Goal: Task Accomplishment & Management: Manage account settings

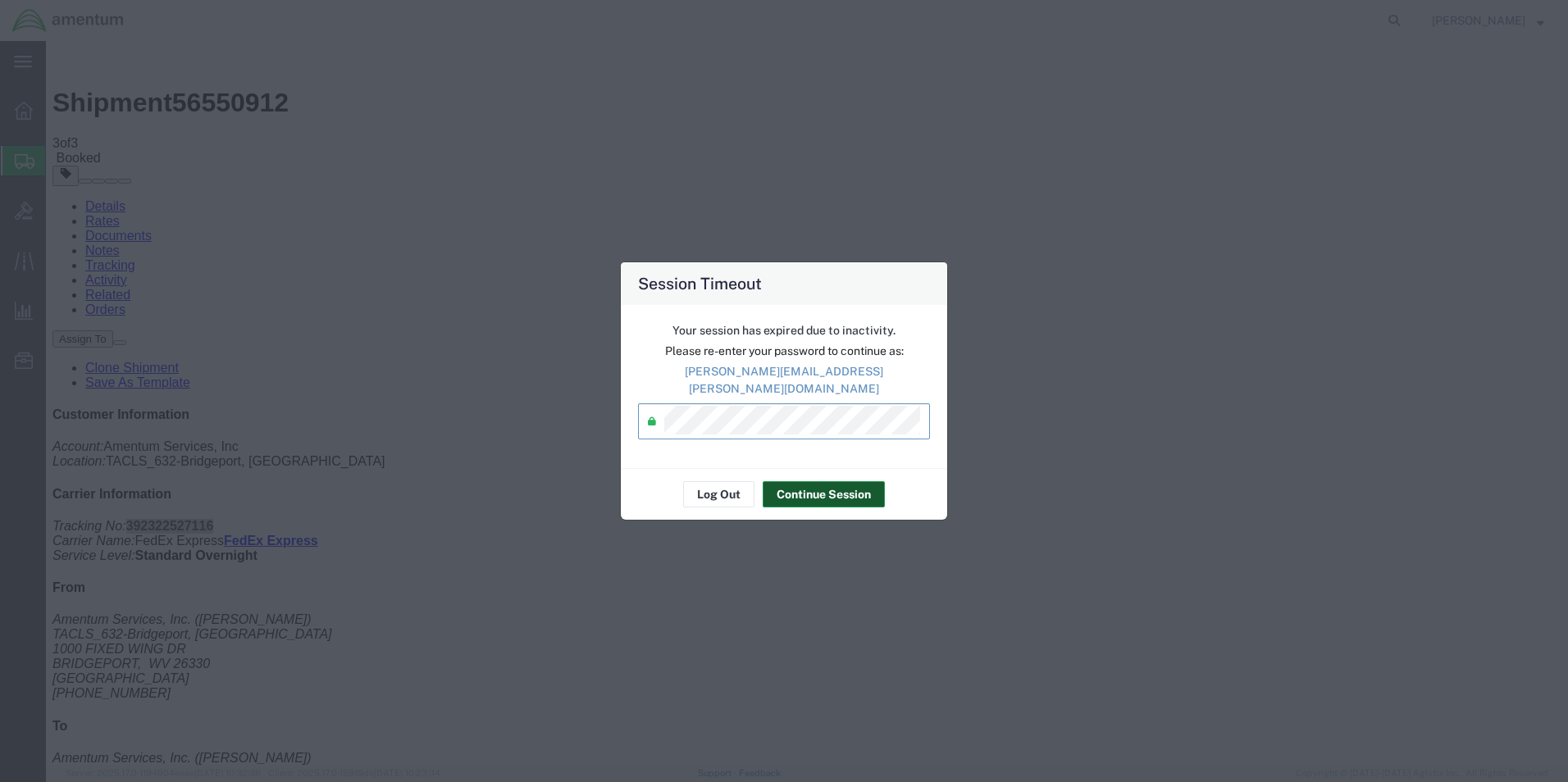
click at [816, 491] on button "Continue Session" at bounding box center [824, 494] width 122 height 26
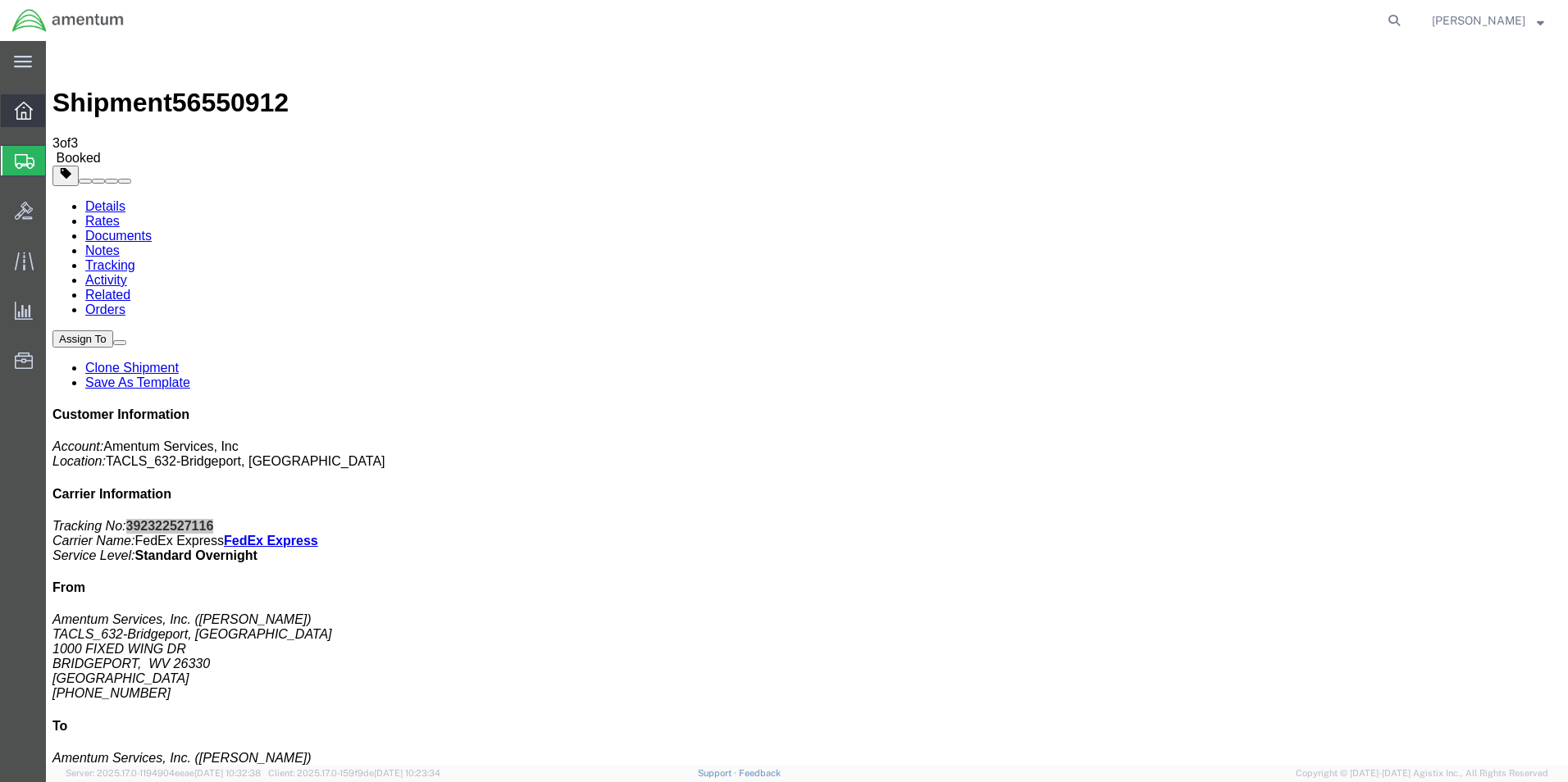
click at [29, 105] on icon at bounding box center [23, 110] width 18 height 18
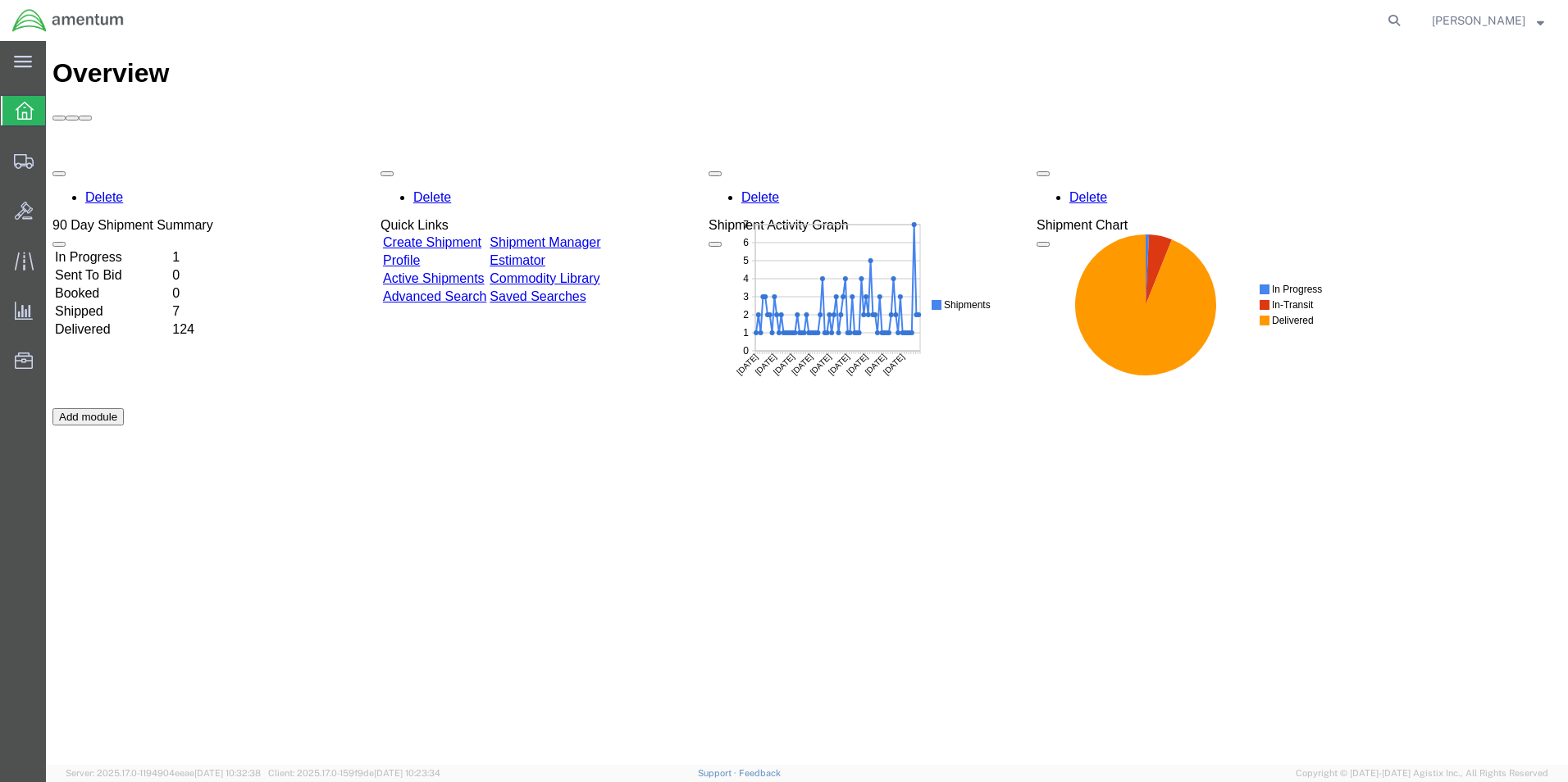
click at [600, 235] on link "Shipment Manager" at bounding box center [544, 242] width 110 height 14
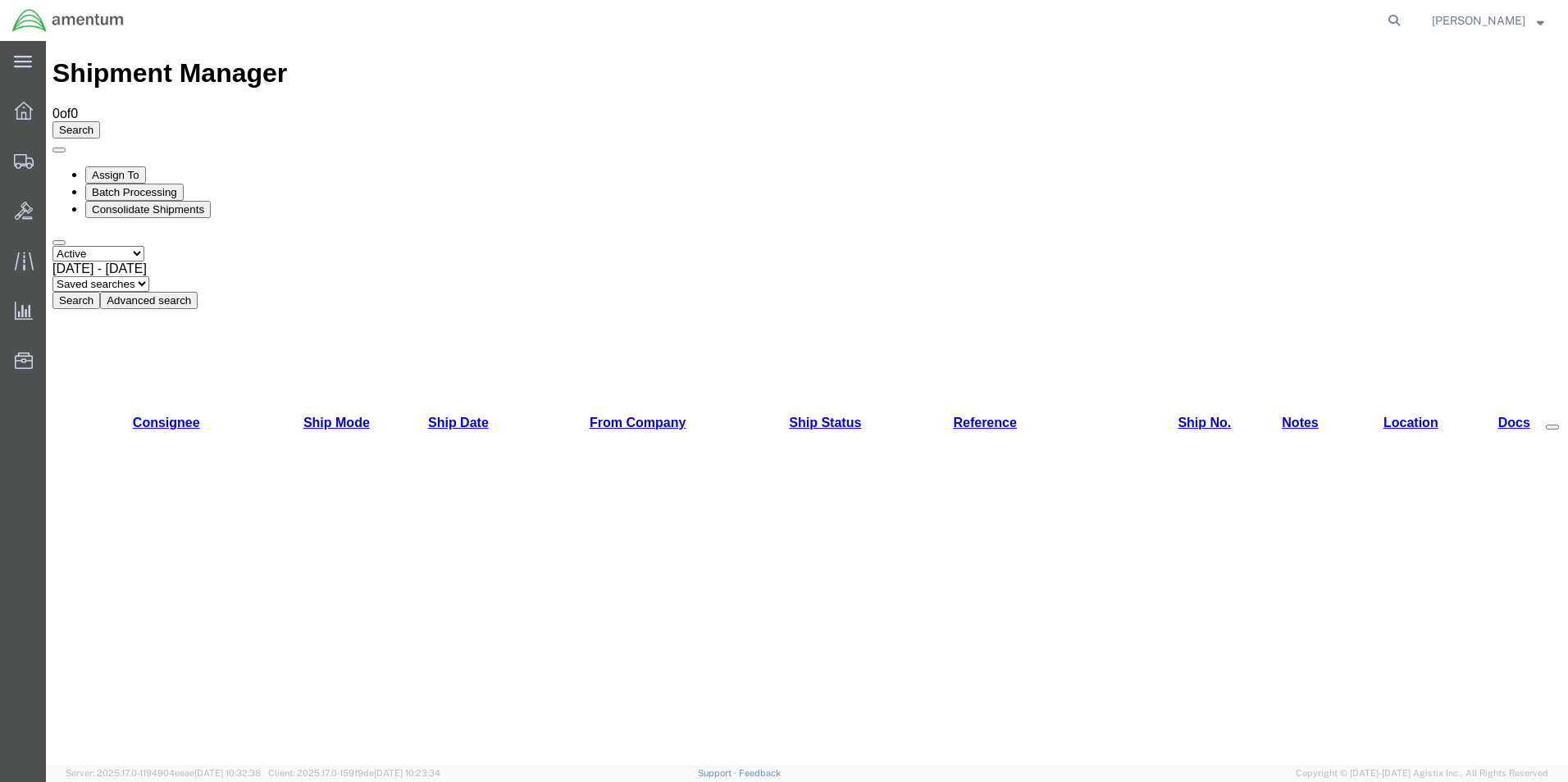
click at [100, 292] on button "Search" at bounding box center [75, 300] width 48 height 17
click at [33, 117] on div at bounding box center [23, 110] width 46 height 33
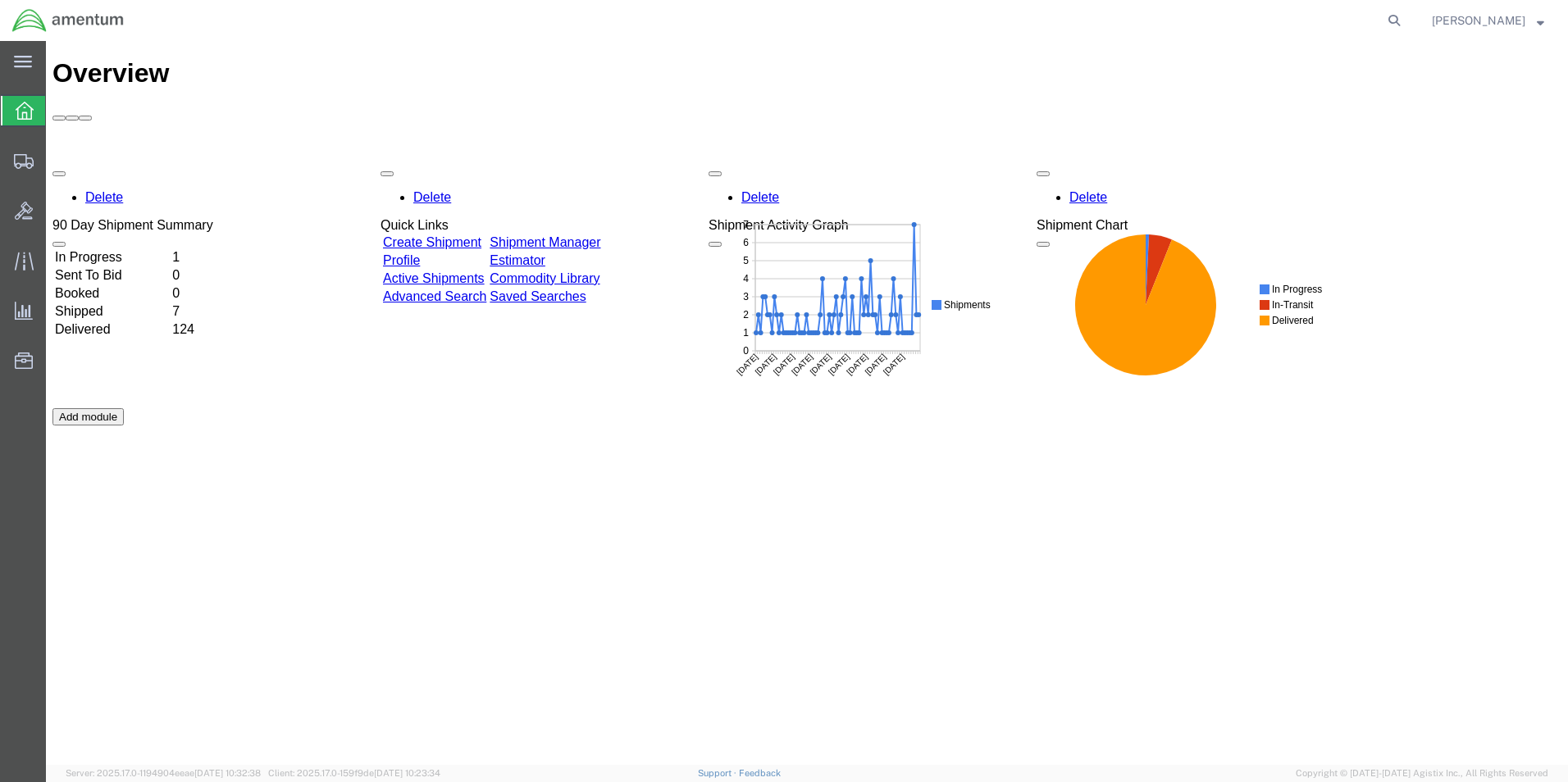
click at [592, 235] on link "Shipment Manager" at bounding box center [544, 242] width 110 height 14
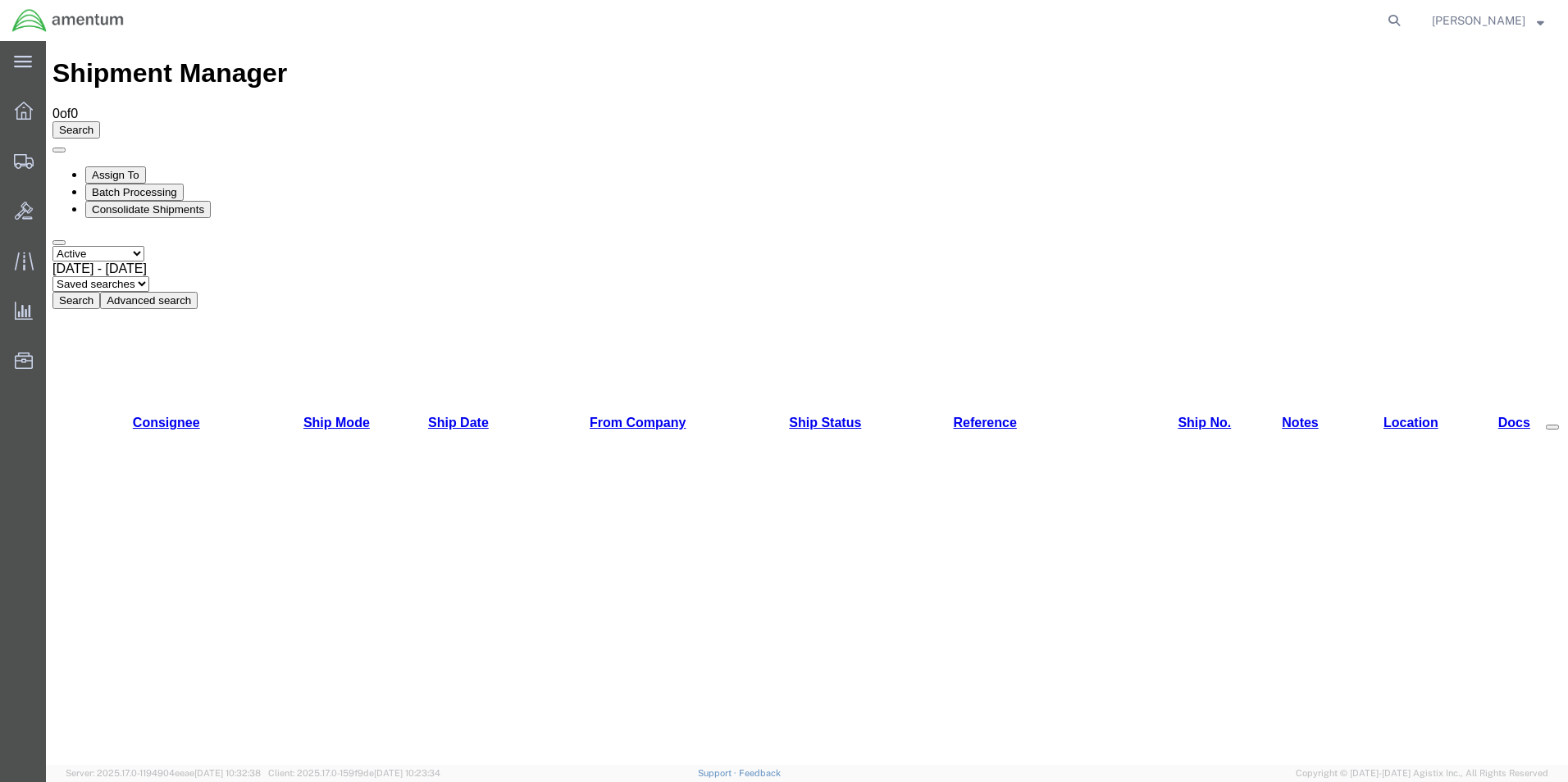
click at [100, 292] on button "Search" at bounding box center [75, 300] width 48 height 17
click at [31, 107] on icon at bounding box center [23, 110] width 18 height 18
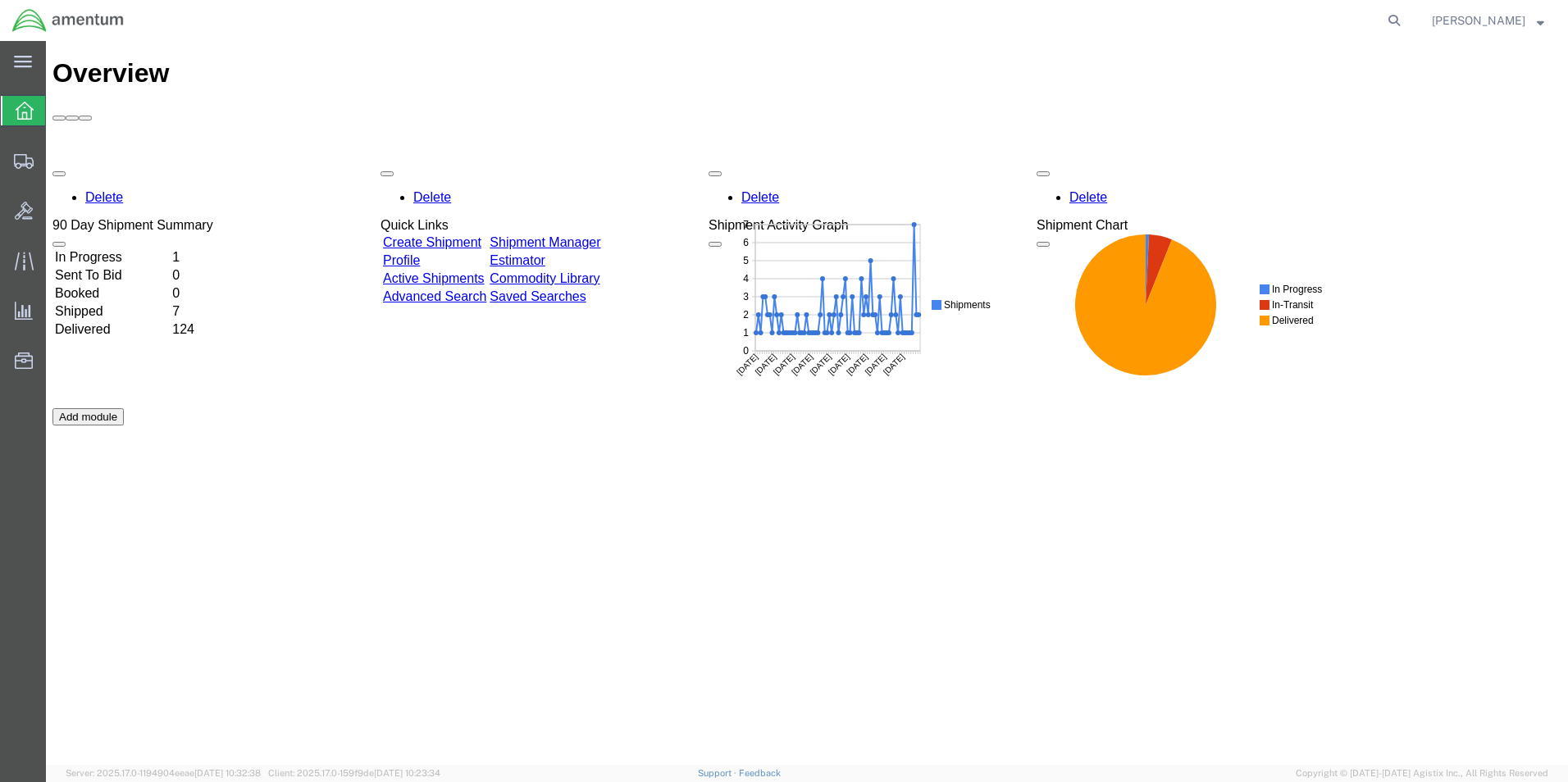
click at [600, 235] on link "Shipment Manager" at bounding box center [544, 242] width 110 height 14
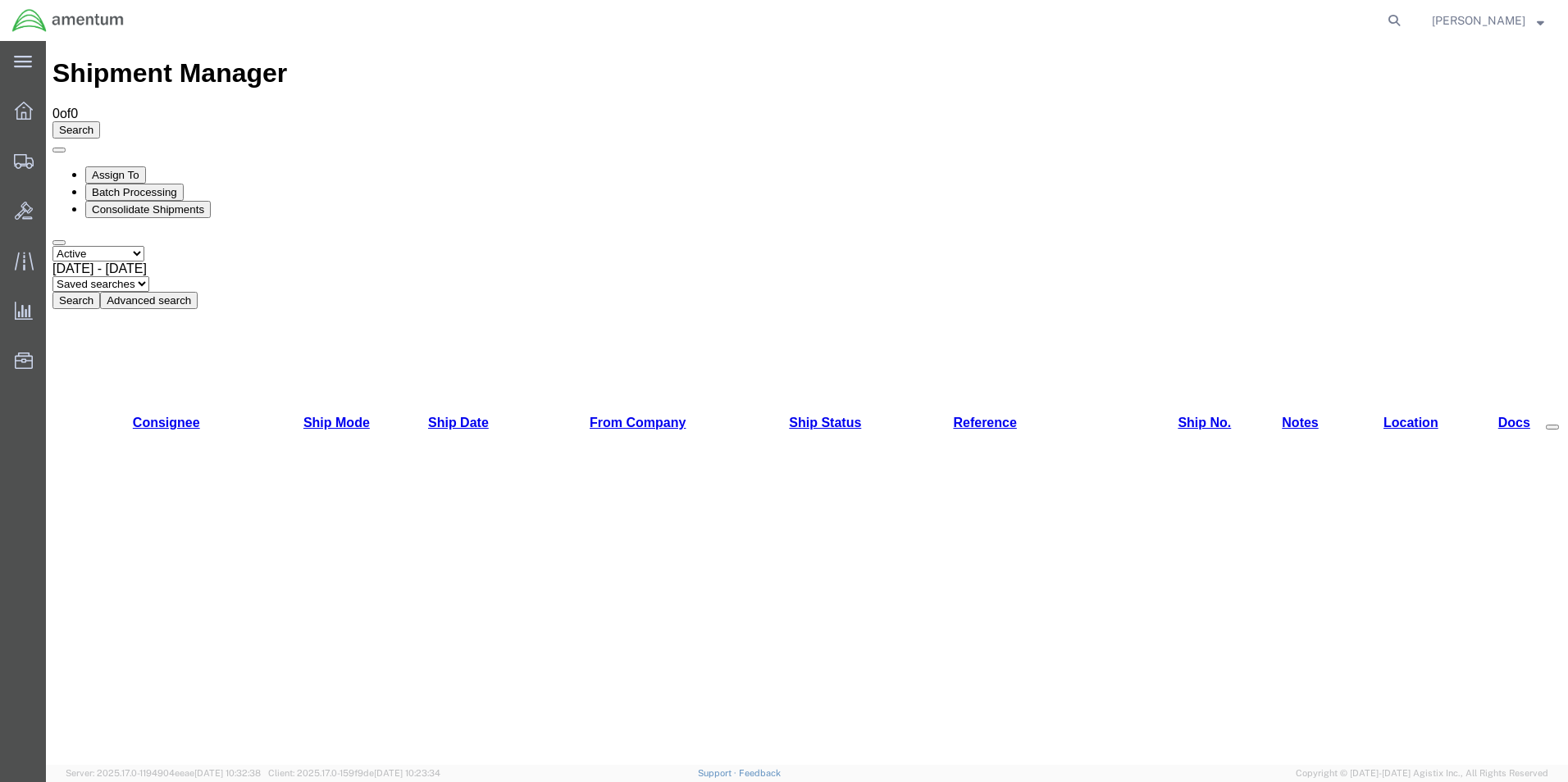
click at [100, 292] on button "Search" at bounding box center [75, 300] width 48 height 17
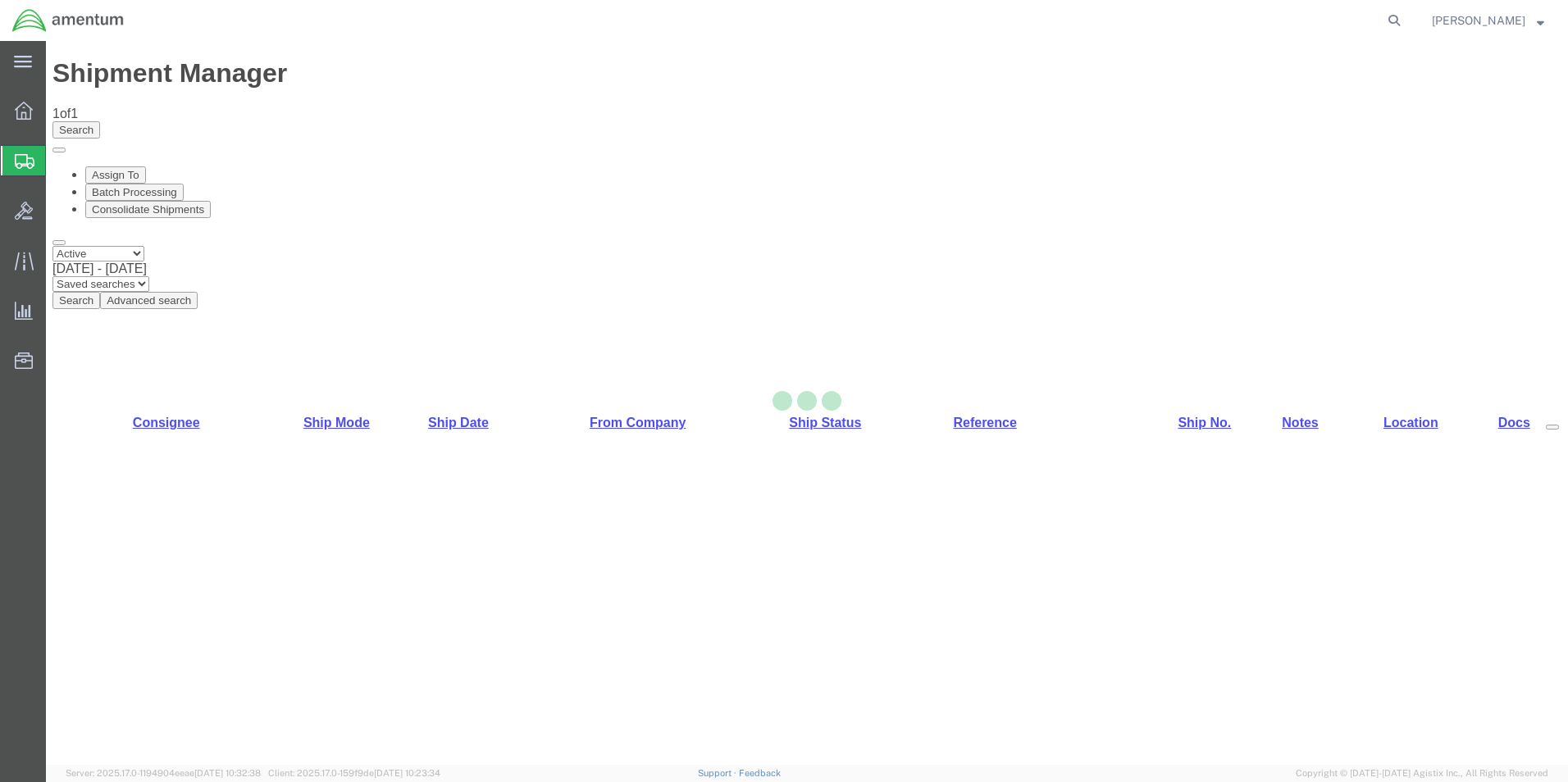
select select "42717"
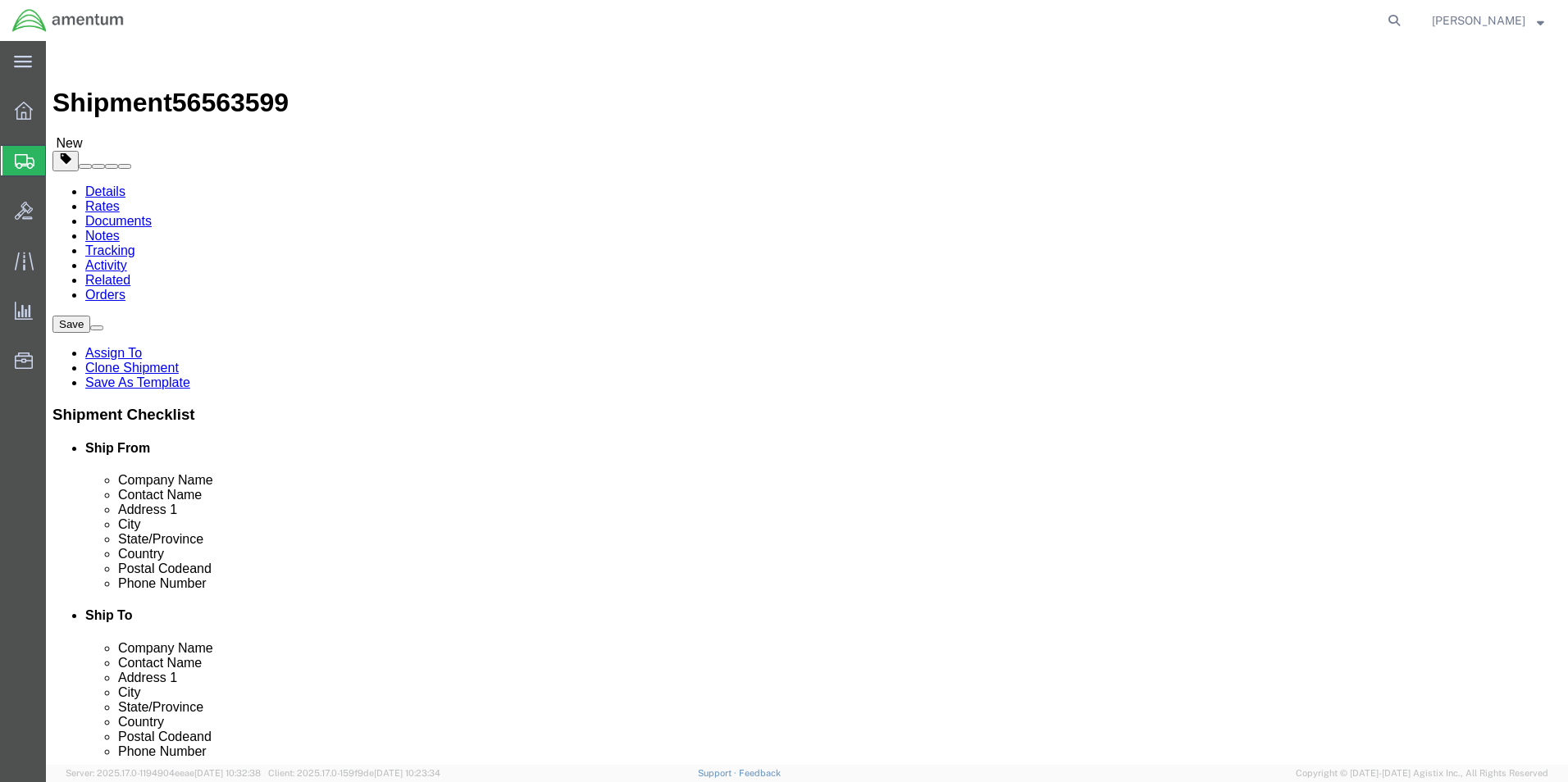
click input "TIME CALIBRATIONS"
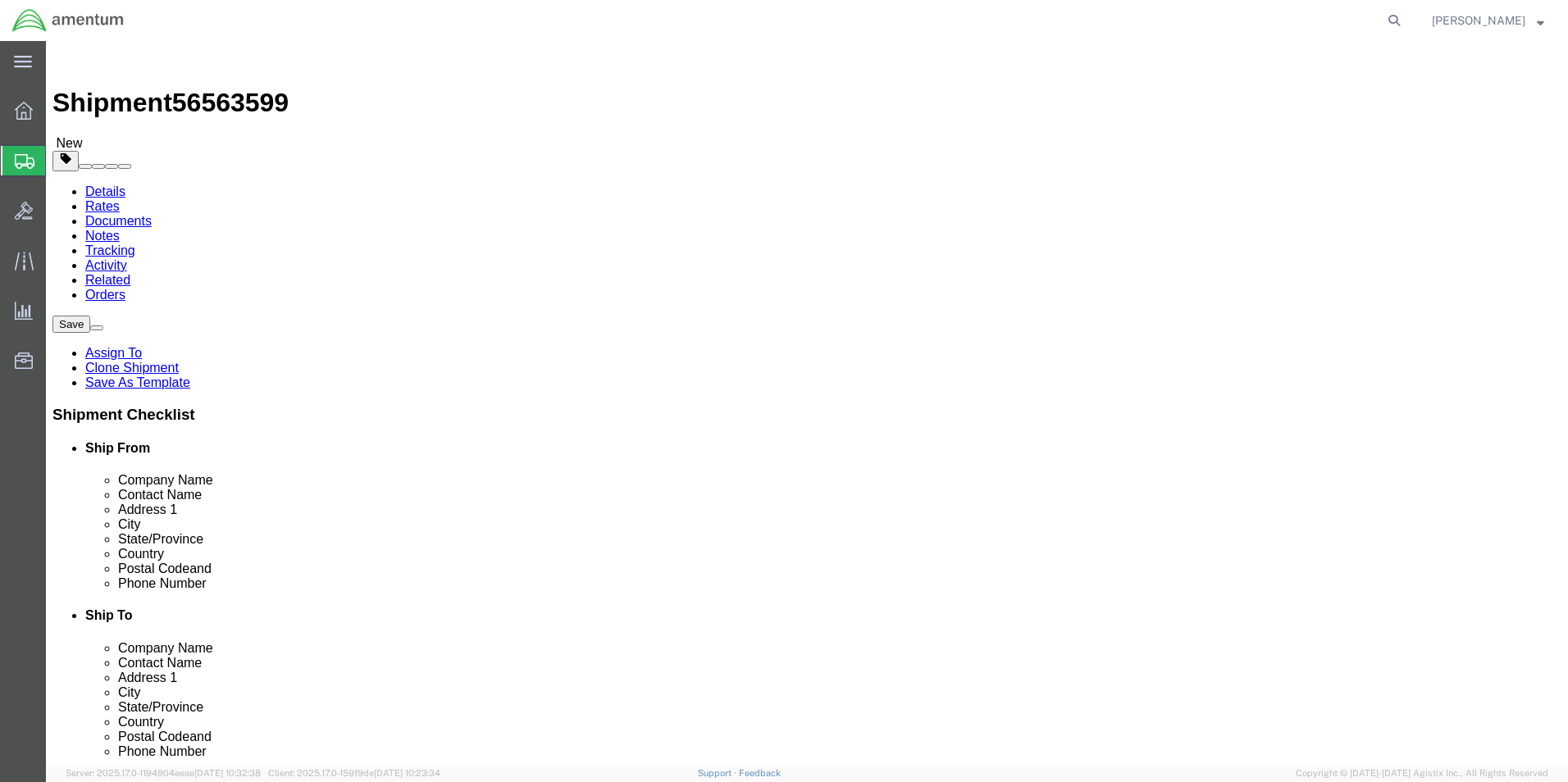
click input "text"
paste input "TIME CALIBRATIONS"
type input "TIME CALIBRATIONS"
click input "text"
type input "3048429775"
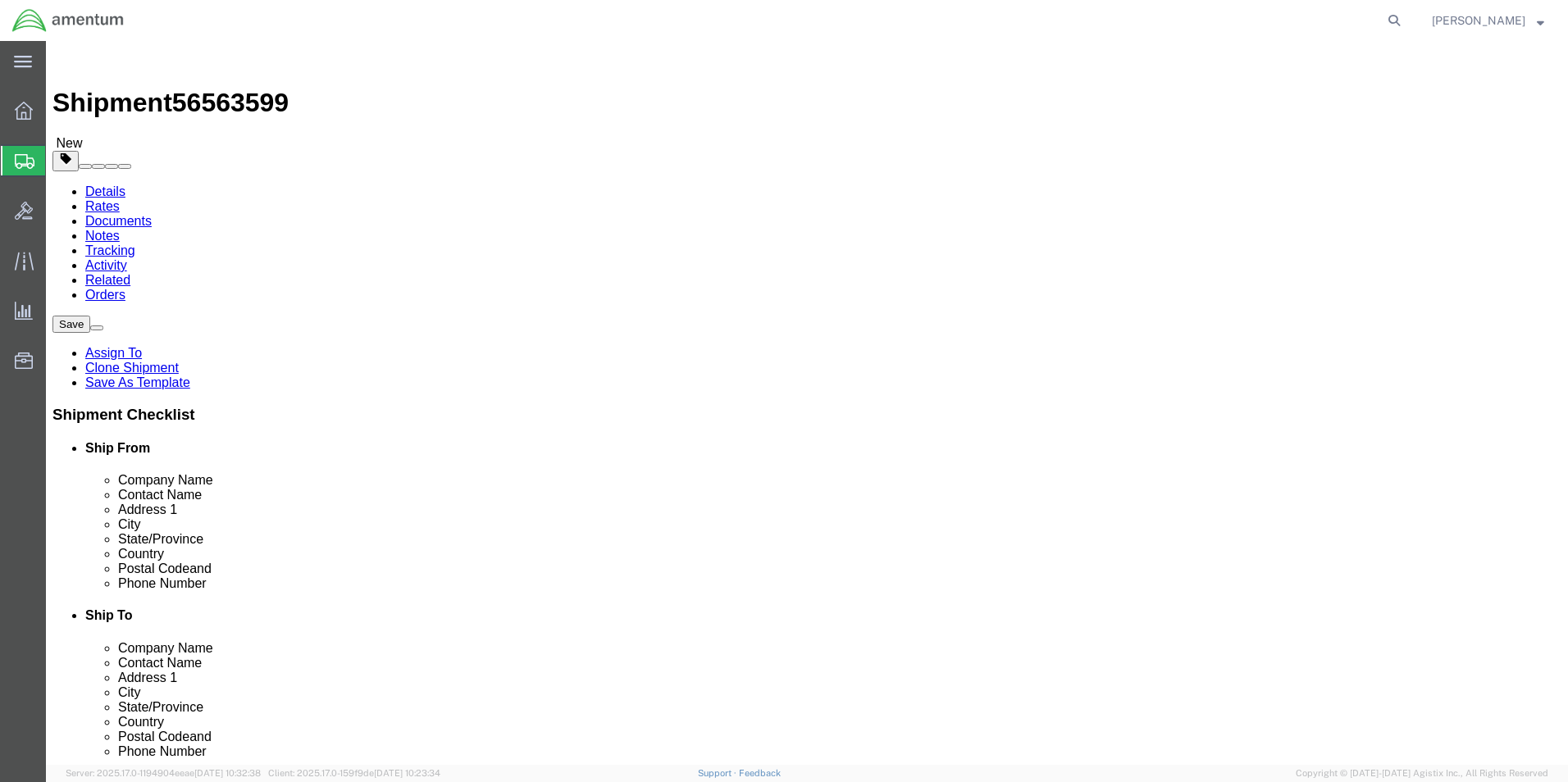
click button "Rate Shipment"
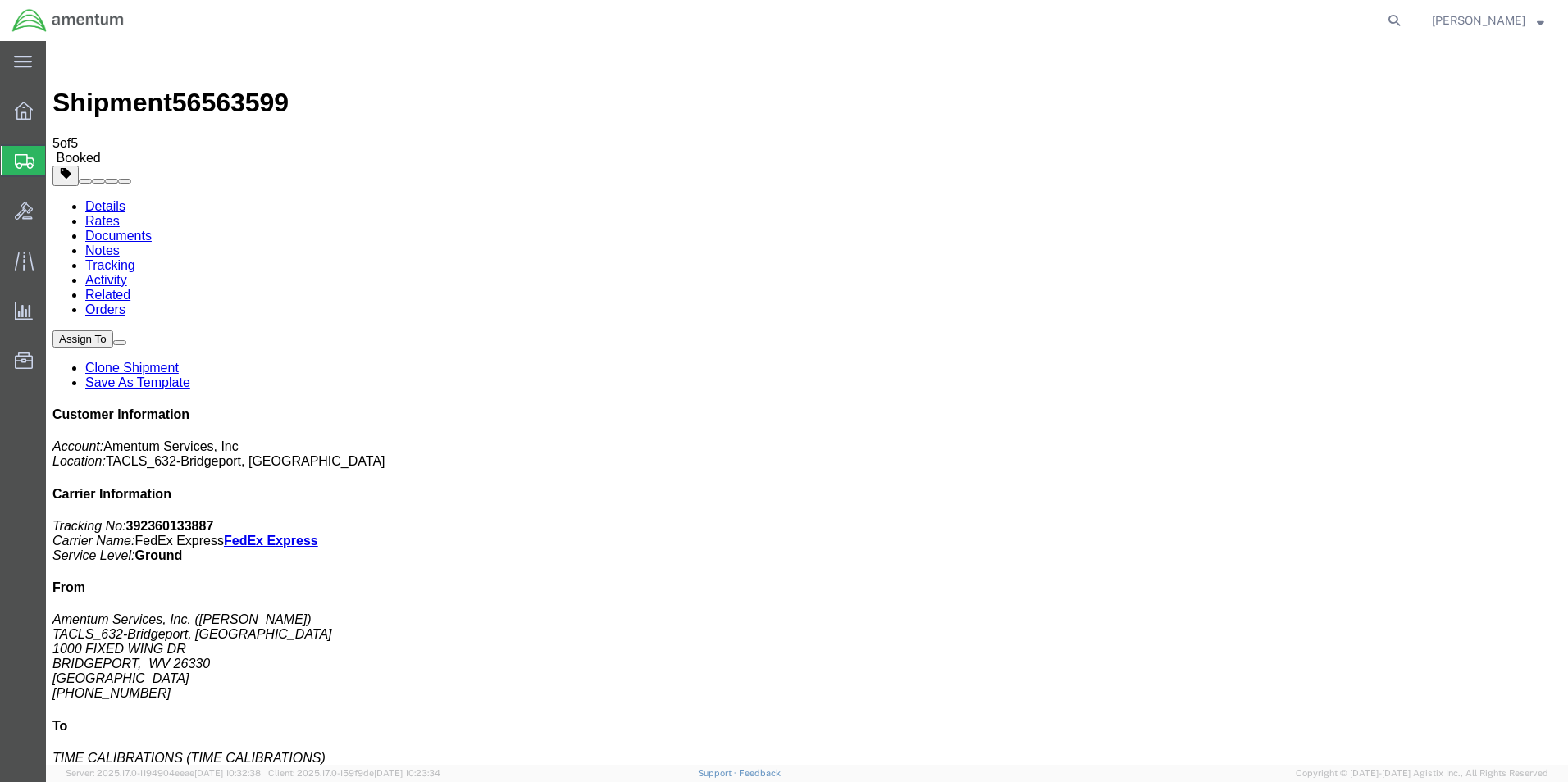
drag, startPoint x: 203, startPoint y: 286, endPoint x: 724, endPoint y: 409, distance: 535.3
drag, startPoint x: 194, startPoint y: 327, endPoint x: 315, endPoint y: 329, distance: 121.0
drag, startPoint x: 170, startPoint y: 357, endPoint x: 936, endPoint y: 496, distance: 778.5
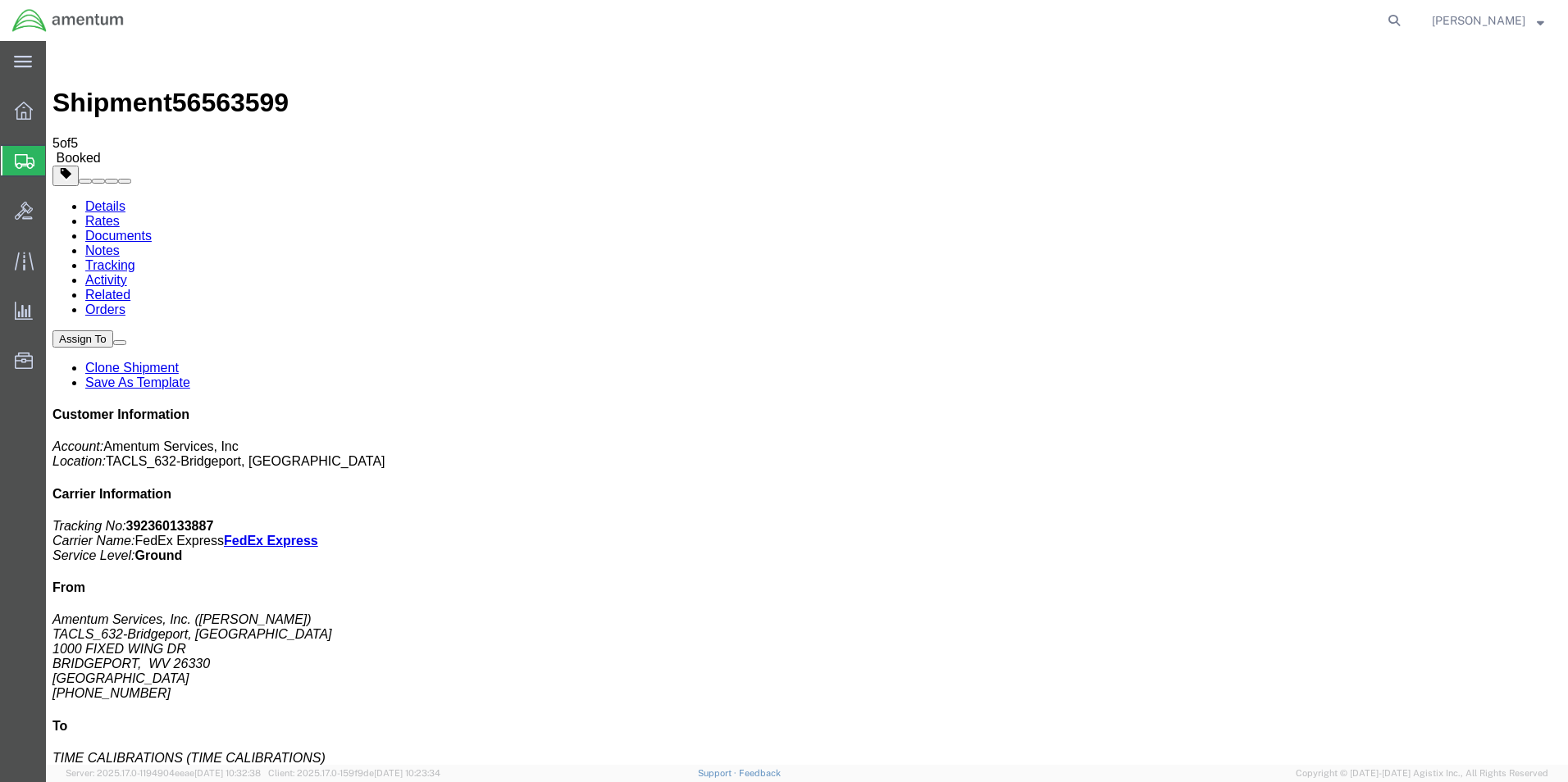
click at [23, 109] on icon at bounding box center [23, 110] width 18 height 18
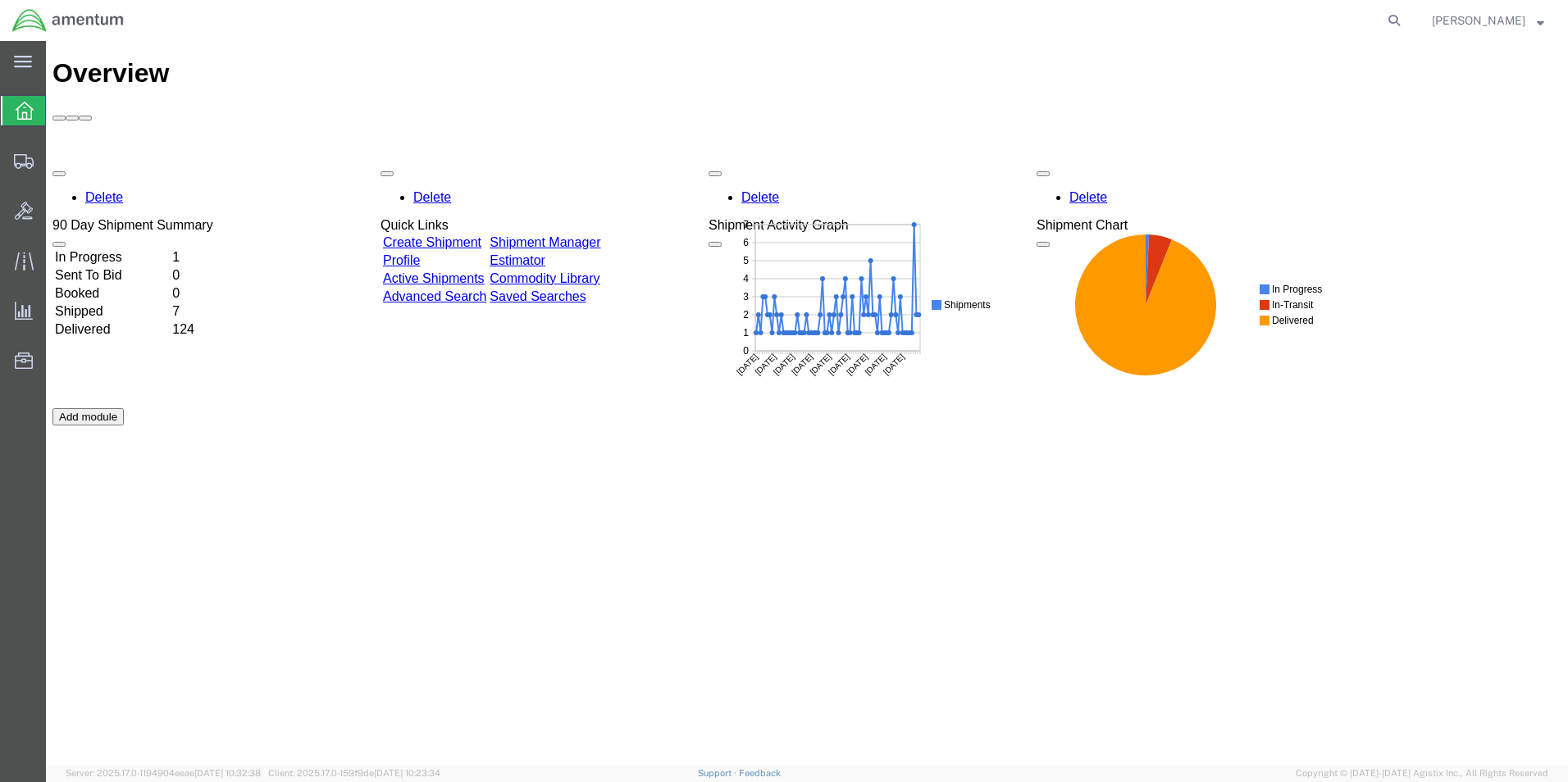
click at [600, 235] on link "Shipment Manager" at bounding box center [544, 242] width 110 height 14
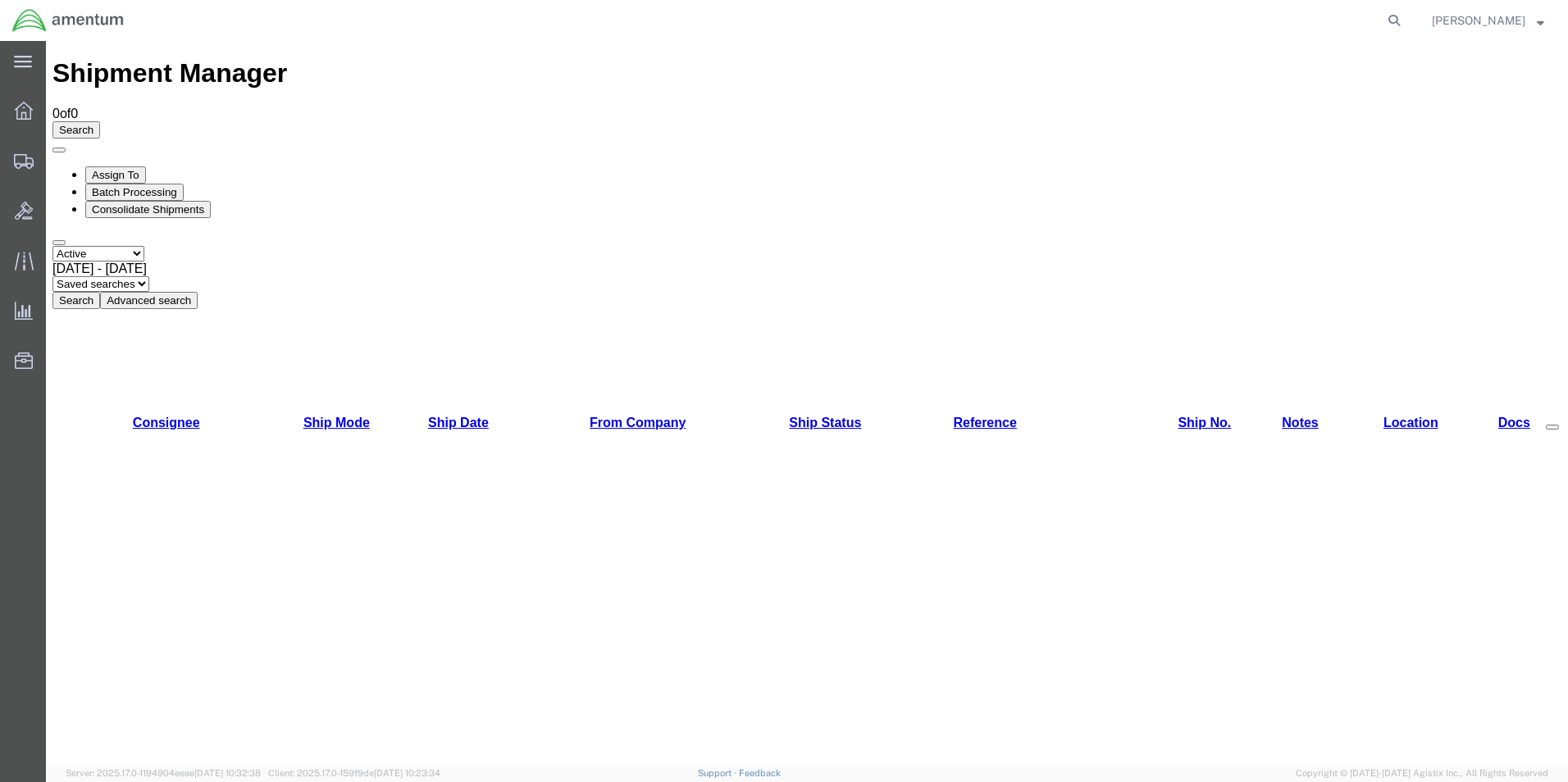
click at [100, 292] on button "Search" at bounding box center [75, 300] width 48 height 17
click at [507, 246] on div "Select status Active All Shipments Approved Booked Canceled Delivered Denied Ne…" at bounding box center [806, 277] width 1509 height 63
click at [100, 292] on button "Search" at bounding box center [75, 300] width 48 height 17
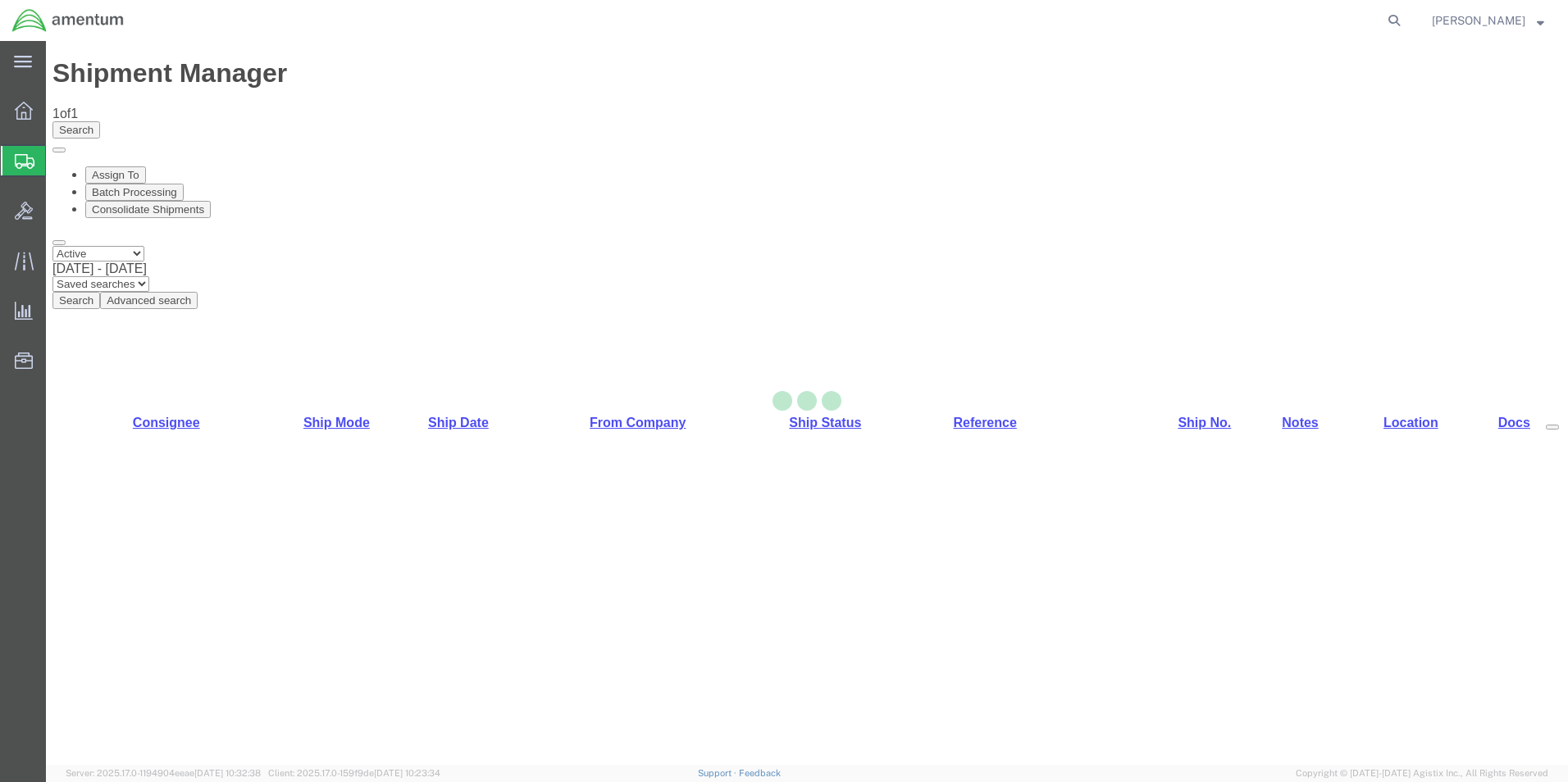
select select "42717"
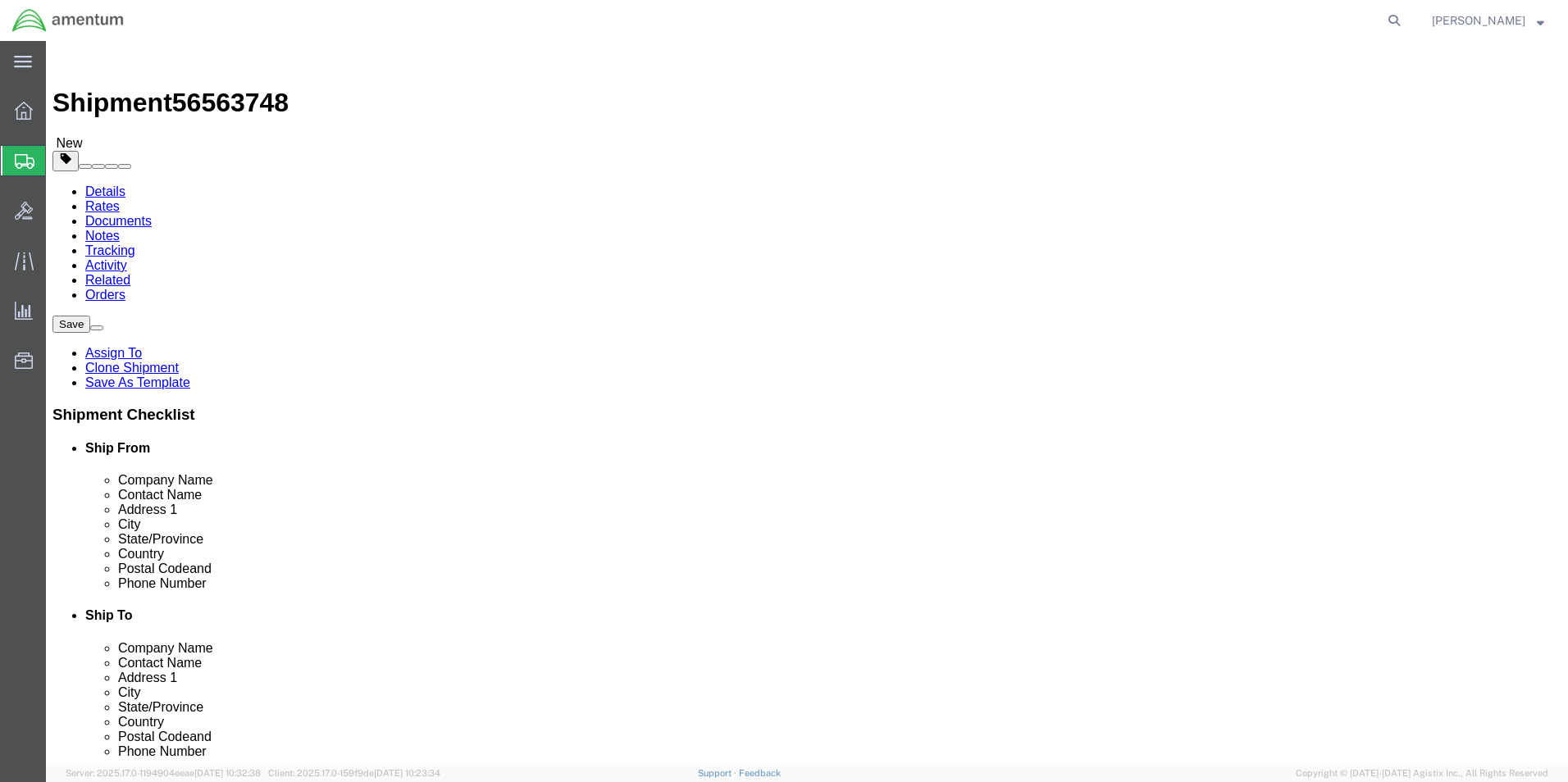
click input "AVIATION PLUS INC"
click input "text"
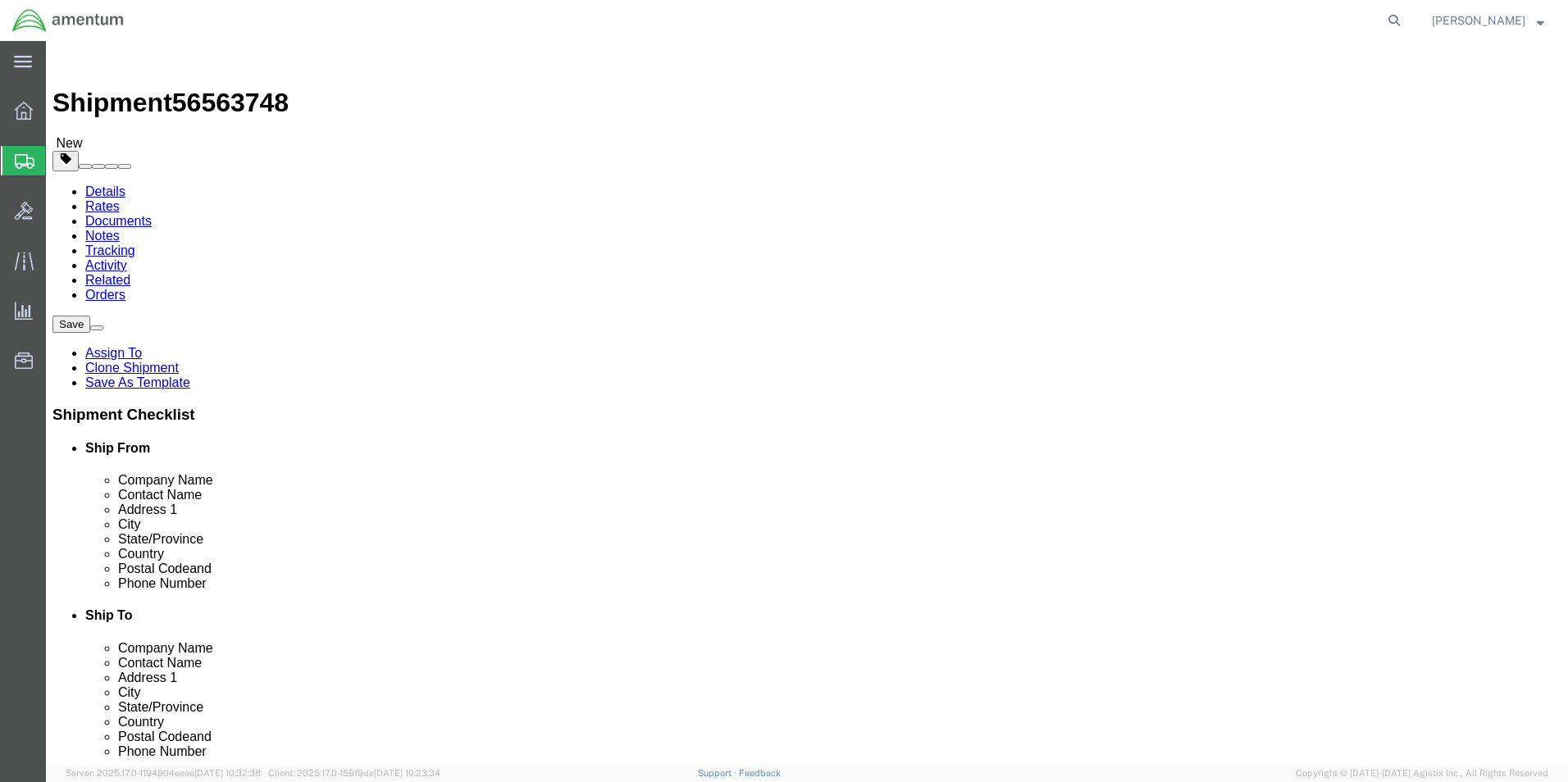
paste input "AVIATION PLUS INC"
type input "AVIATION PLUS INC"
click input "text"
type input "3048429775"
click button "Rate Shipment"
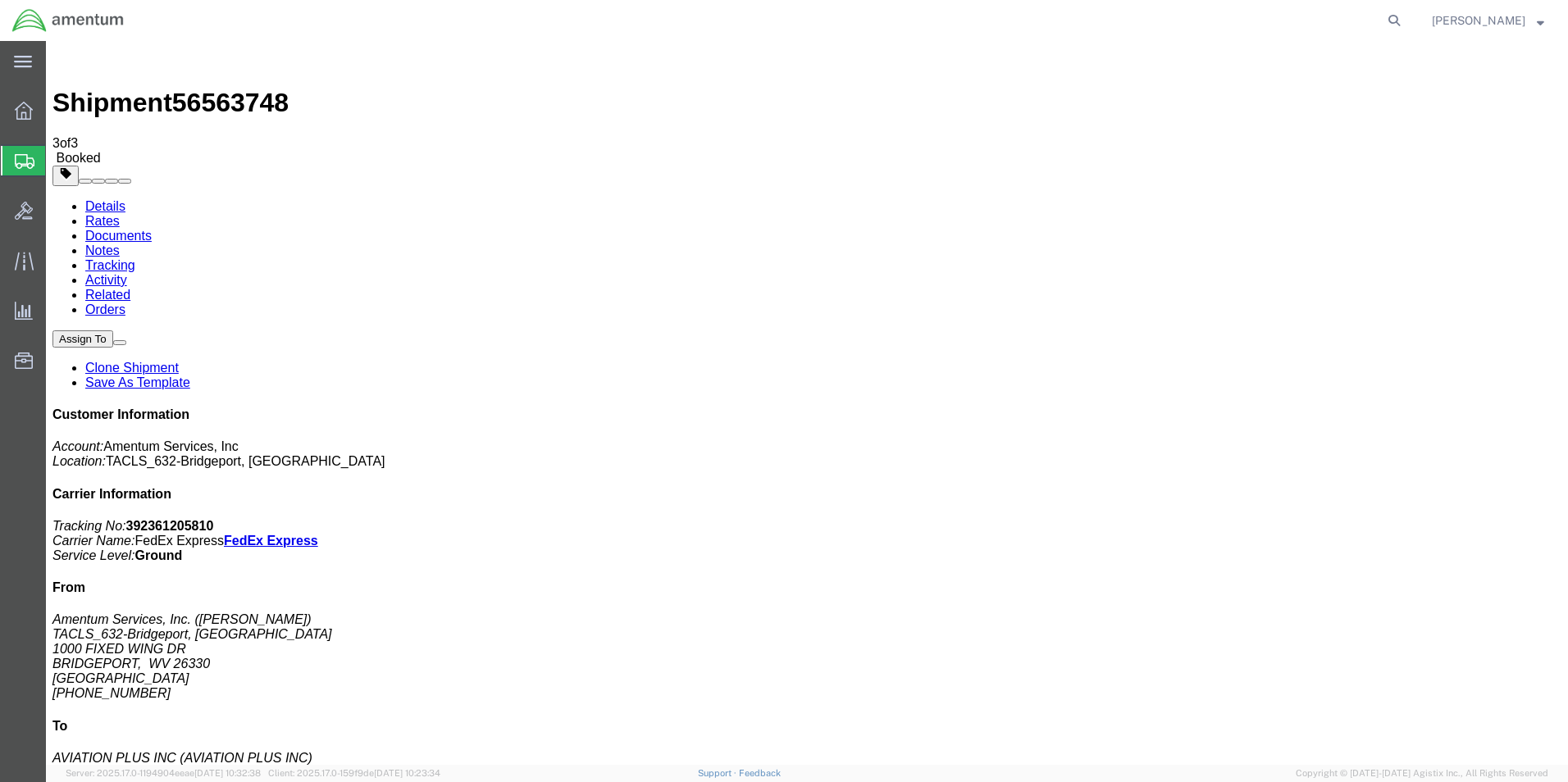
drag, startPoint x: 185, startPoint y: 294, endPoint x: 579, endPoint y: 593, distance: 494.6
click at [23, 100] on div at bounding box center [23, 110] width 46 height 33
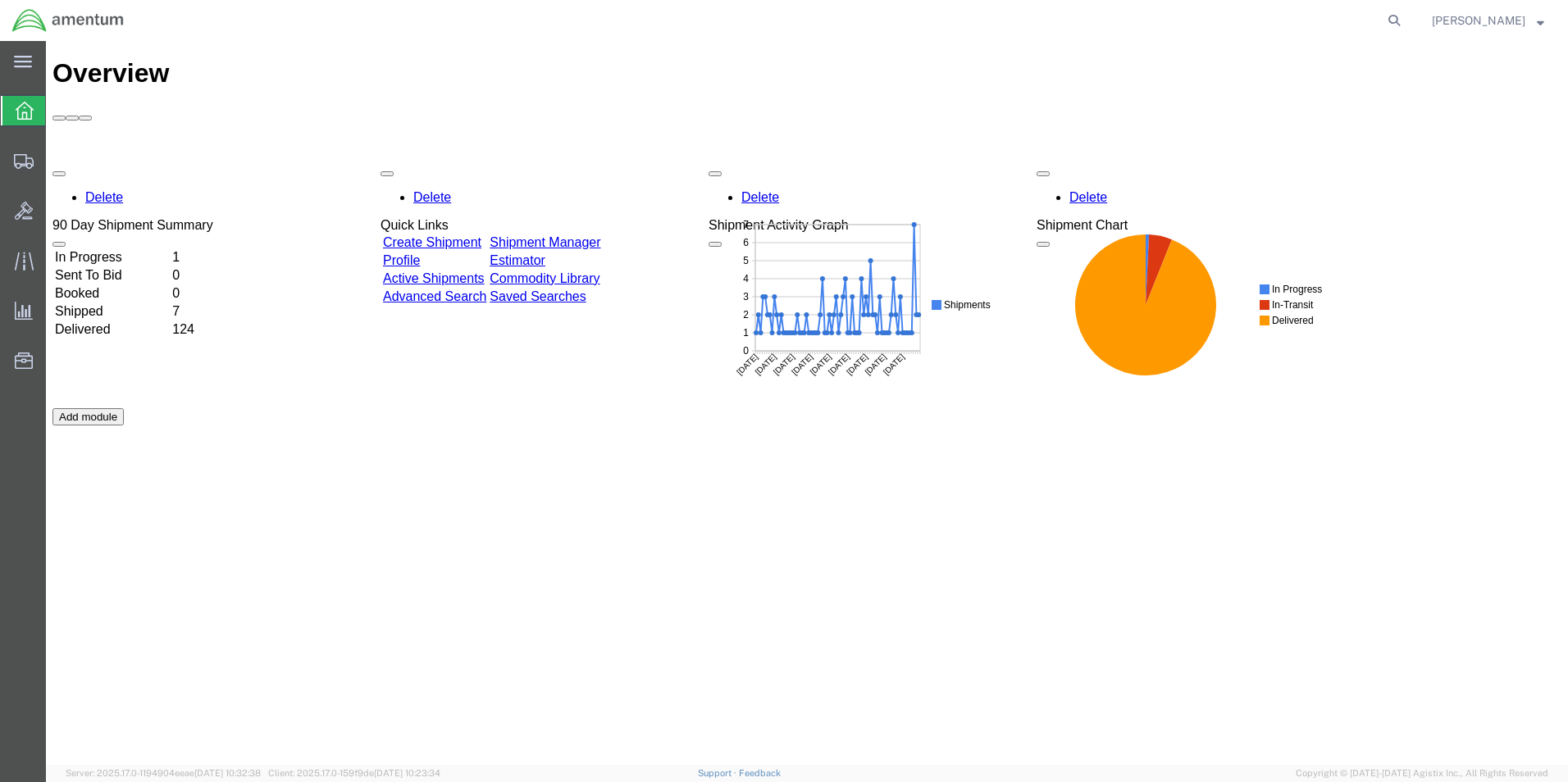
click at [600, 235] on link "Shipment Manager" at bounding box center [544, 242] width 110 height 14
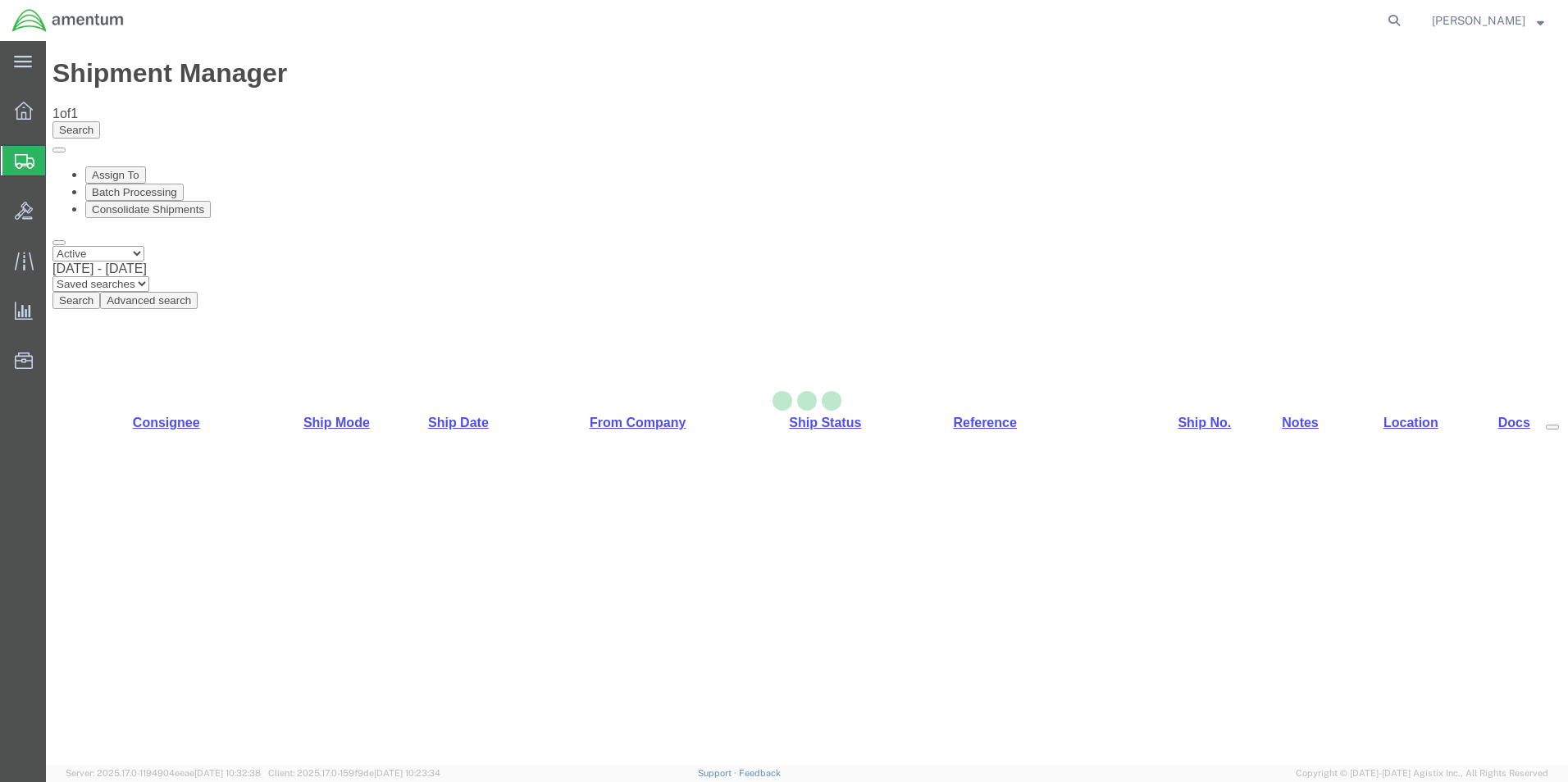
select select "42717"
select select "42668"
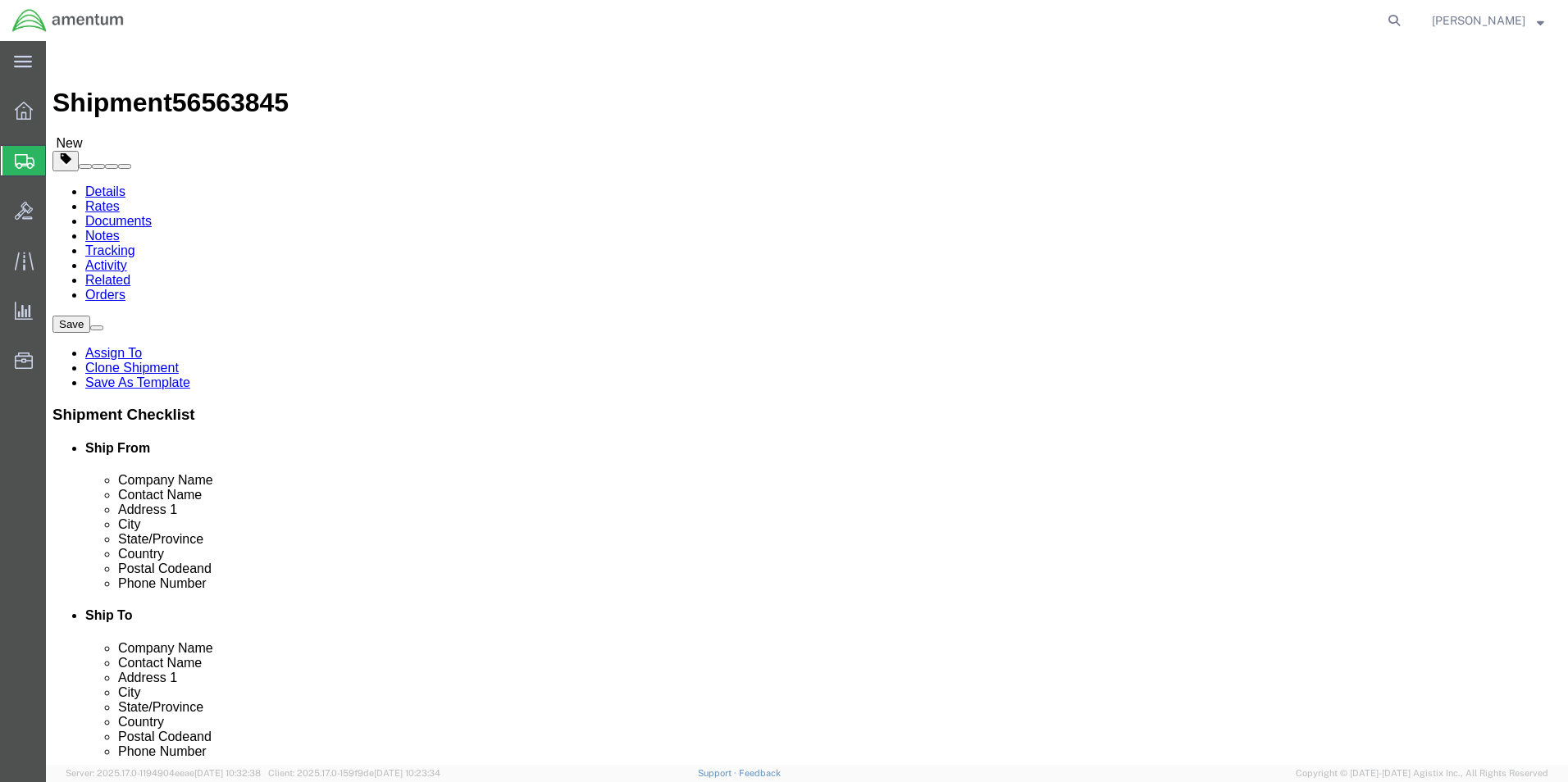
click button "Rate Shipment"
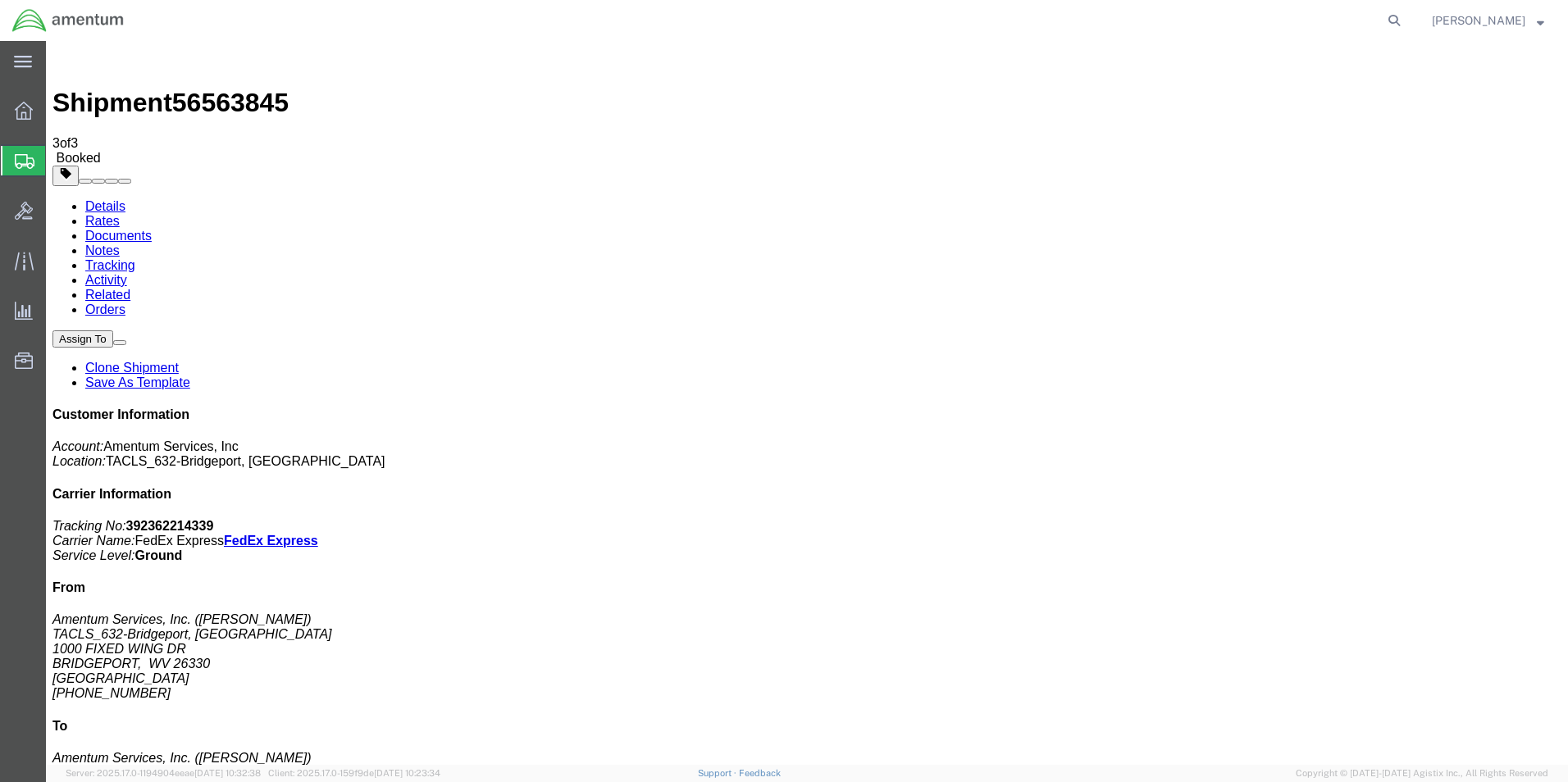
drag, startPoint x: 160, startPoint y: 294, endPoint x: 586, endPoint y: 544, distance: 493.9
